Goal: Navigation & Orientation: Understand site structure

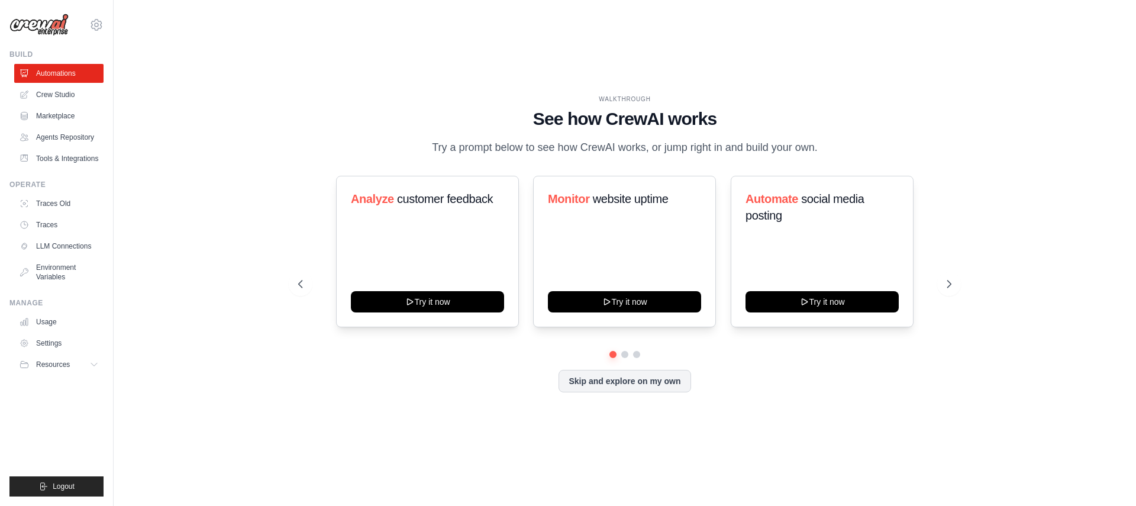
click at [542, 156] on p "Try a prompt below to see how CrewAI works, or jump right in and build your own." at bounding box center [625, 147] width 398 height 17
click at [34, 240] on link "LLM Connections" at bounding box center [59, 246] width 89 height 19
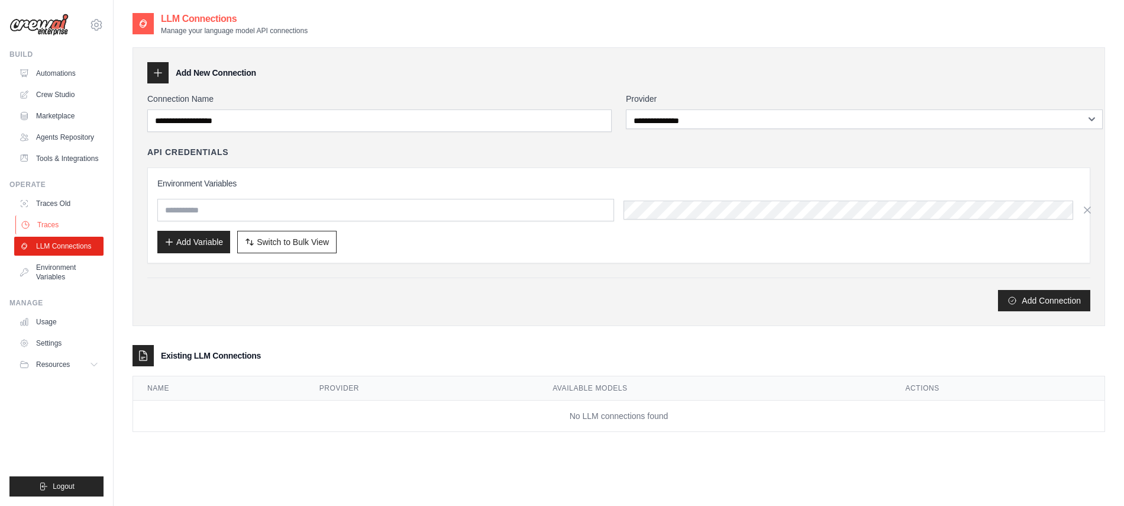
click at [66, 216] on link "Traces" at bounding box center [59, 224] width 89 height 19
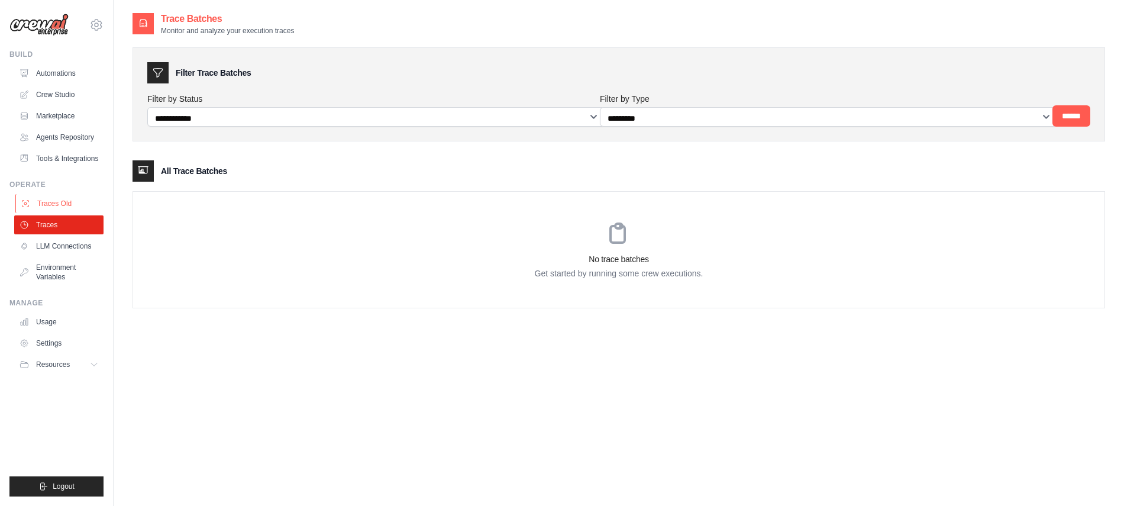
click at [65, 196] on link "Traces Old" at bounding box center [59, 203] width 89 height 19
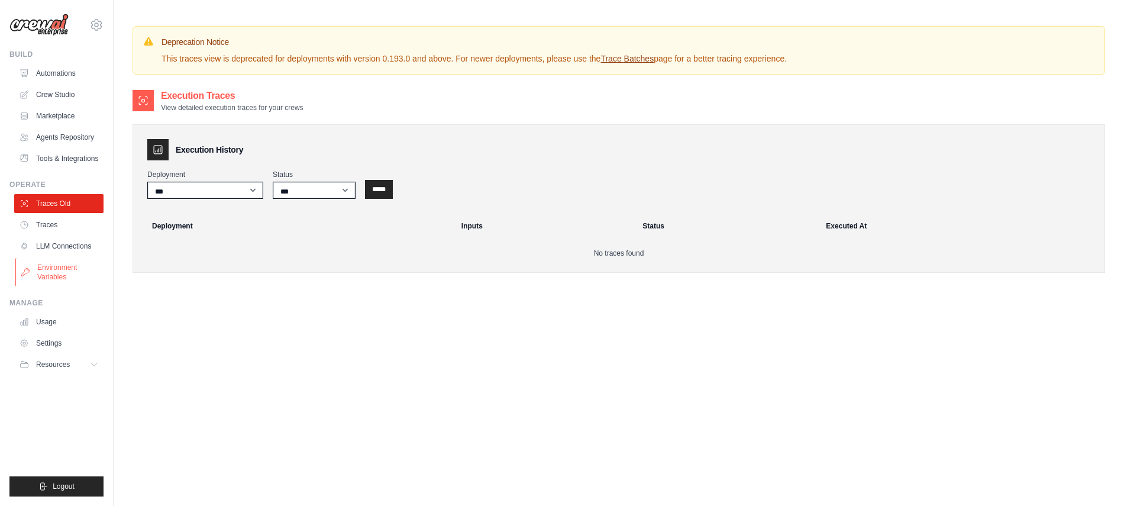
click at [49, 267] on link "Environment Variables" at bounding box center [59, 272] width 89 height 28
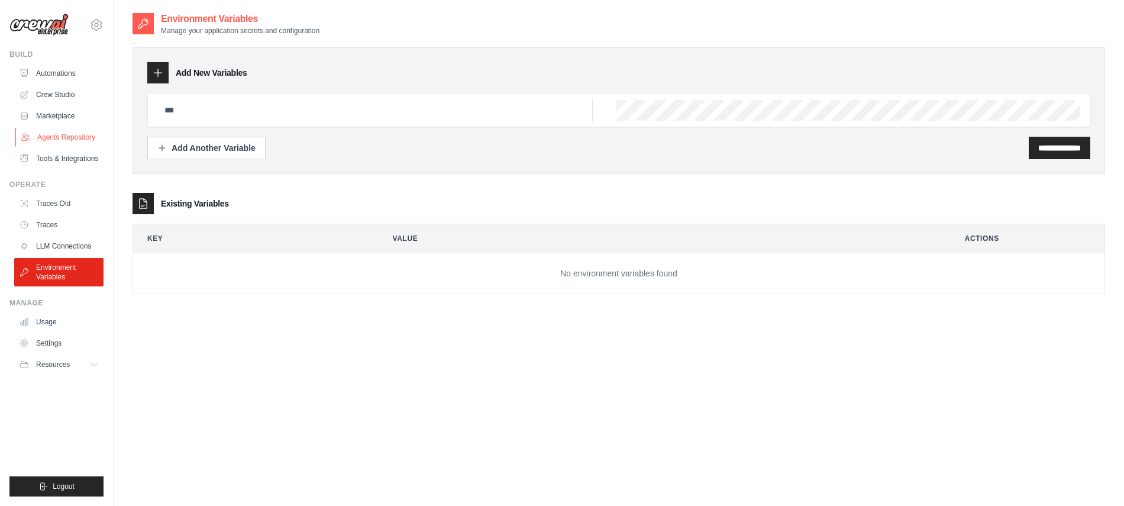
click at [44, 128] on link "Agents Repository" at bounding box center [59, 137] width 89 height 19
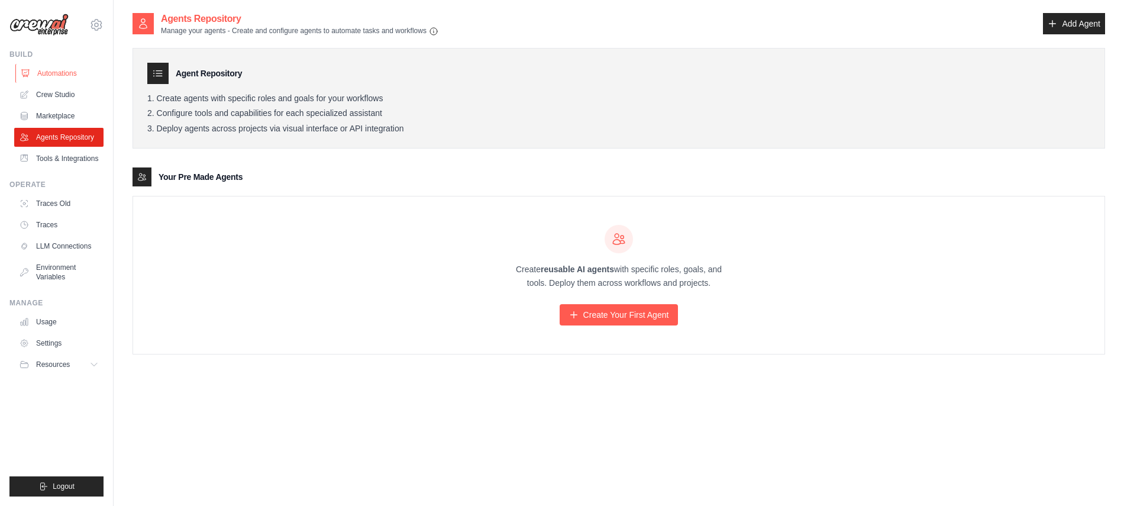
click at [58, 66] on link "Automations" at bounding box center [59, 73] width 89 height 19
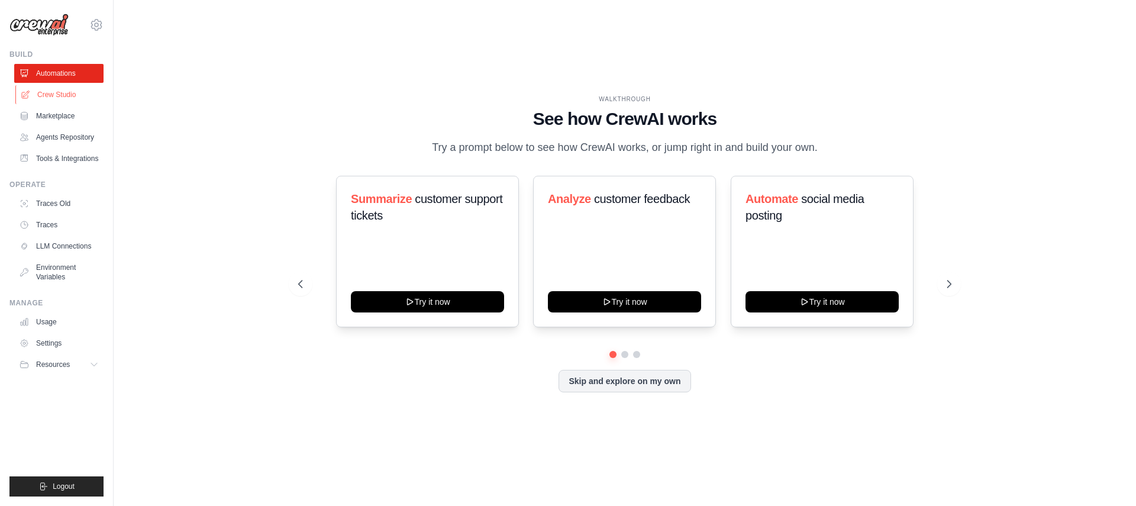
click at [56, 86] on link "Crew Studio" at bounding box center [59, 94] width 89 height 19
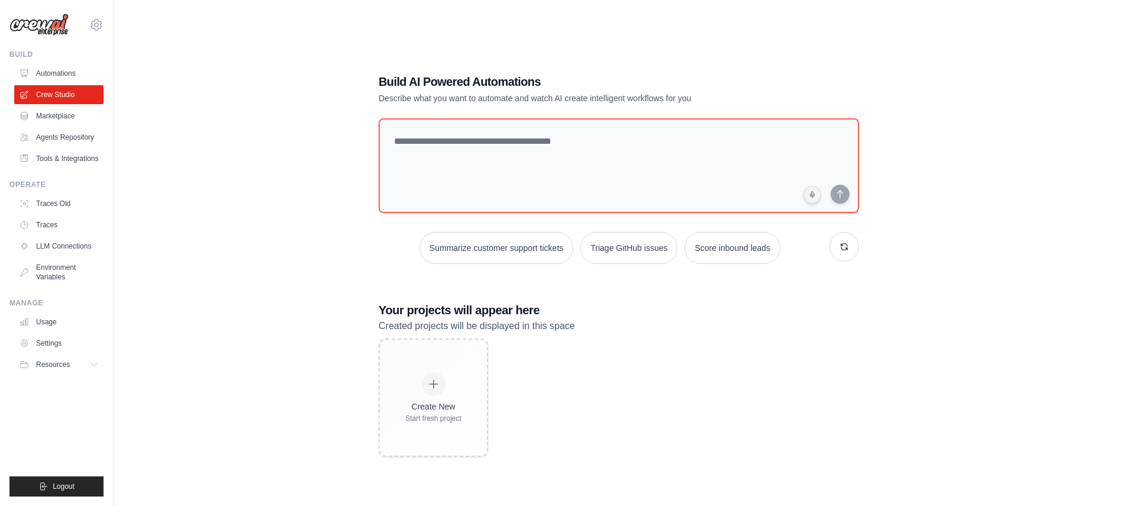
scroll to position [21, 0]
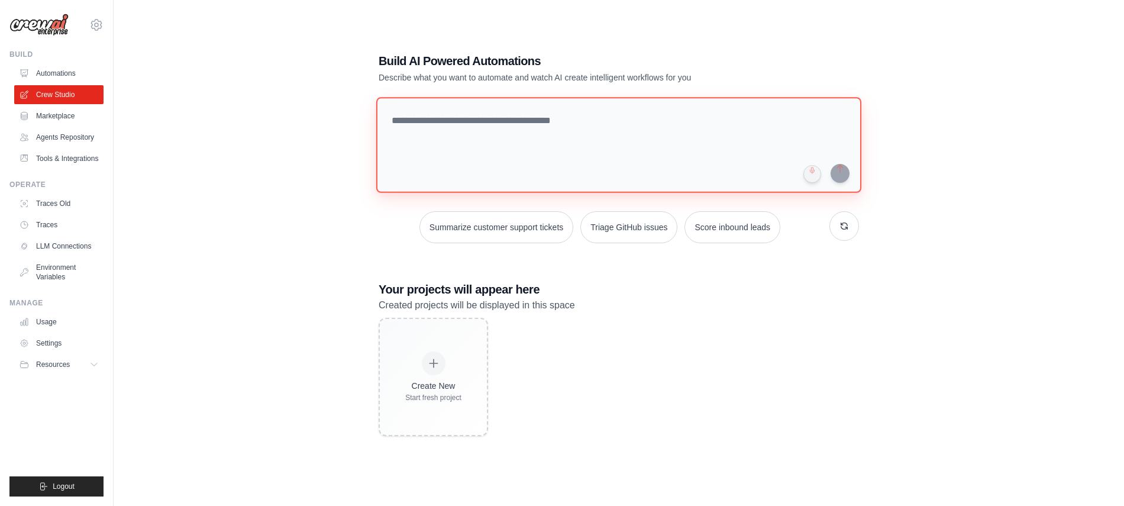
click at [512, 131] on textarea at bounding box center [618, 145] width 485 height 96
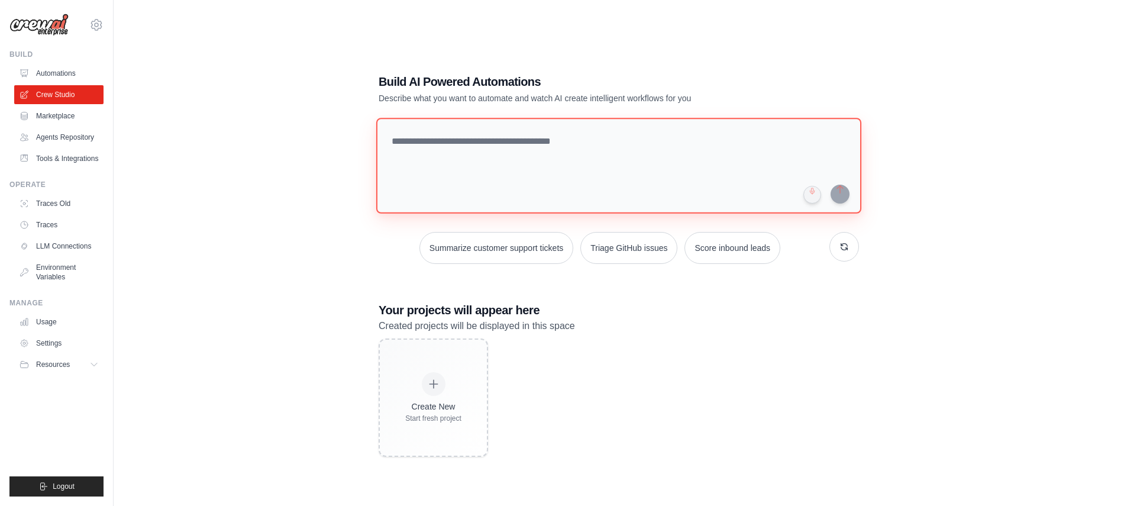
click at [402, 151] on textarea at bounding box center [618, 166] width 485 height 96
click at [31, 107] on link "Marketplace" at bounding box center [59, 116] width 89 height 19
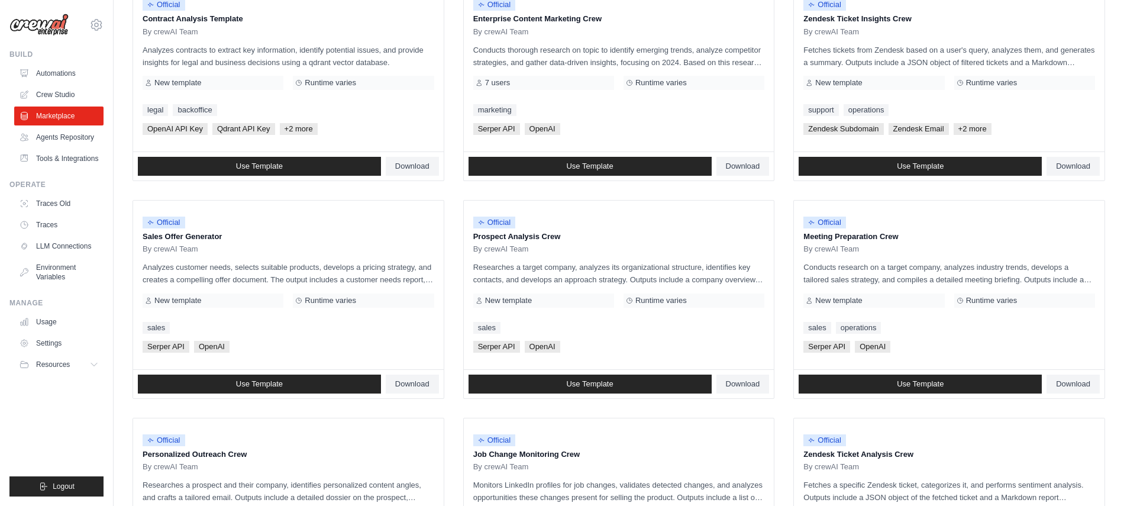
scroll to position [179, 0]
